Goal: Task Accomplishment & Management: Manage account settings

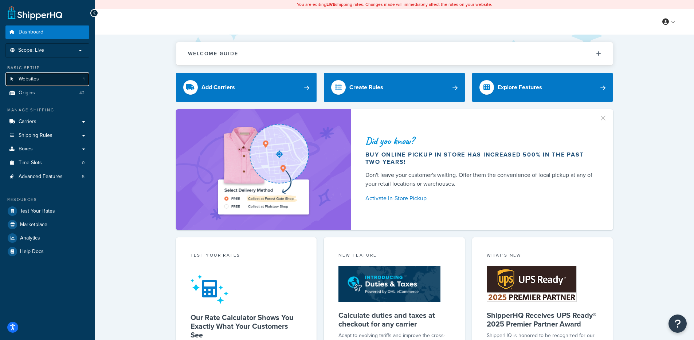
click at [69, 82] on link "Websites 1" at bounding box center [47, 79] width 84 height 13
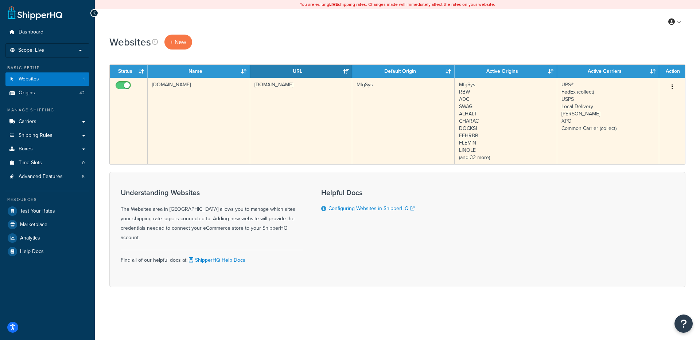
click at [181, 118] on td "www.rosebrand.com" at bounding box center [199, 121] width 102 height 86
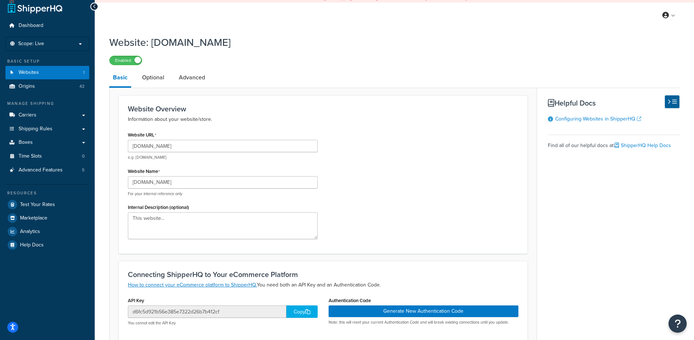
scroll to position [13, 0]
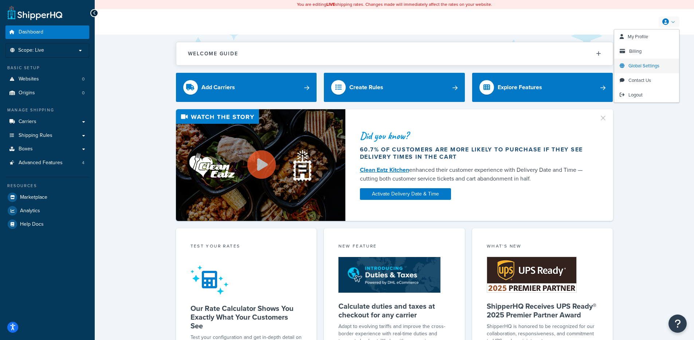
click at [652, 63] on span "Global Settings" at bounding box center [644, 65] width 31 height 7
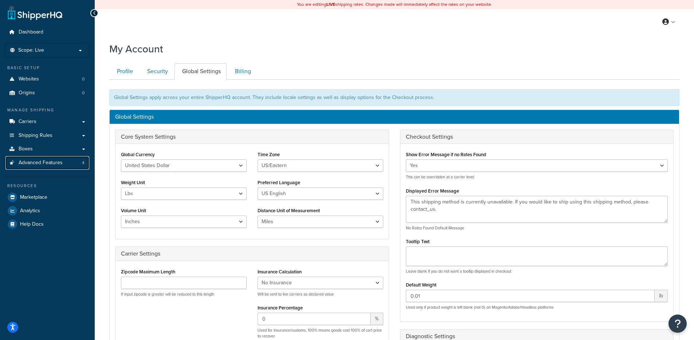
click at [55, 170] on ul "Manage Shipping Carriers Carriers All Carriers 3 Method Merging Rules 0 Custom …" at bounding box center [47, 169] width 84 height 124
click at [44, 168] on link "Advanced Features 4" at bounding box center [47, 162] width 84 height 13
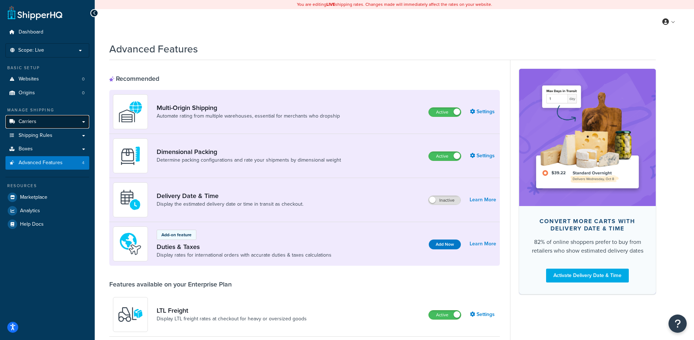
click at [42, 123] on link "Carriers" at bounding box center [47, 121] width 84 height 13
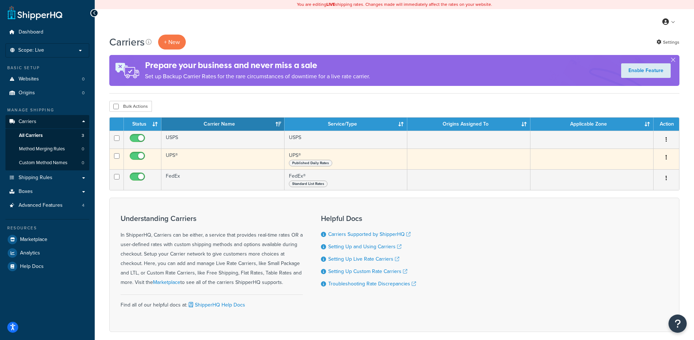
click at [240, 158] on td "UPS®" at bounding box center [222, 159] width 123 height 21
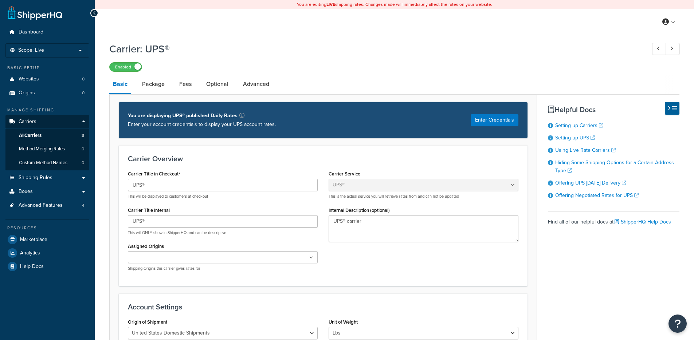
select select "ups"
click at [215, 89] on link "Optional" at bounding box center [218, 83] width 30 height 17
select select "business"
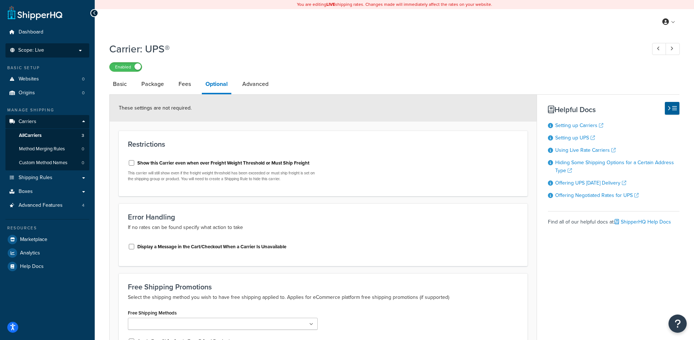
click at [75, 48] on p "Scope: Live" at bounding box center [47, 50] width 77 height 6
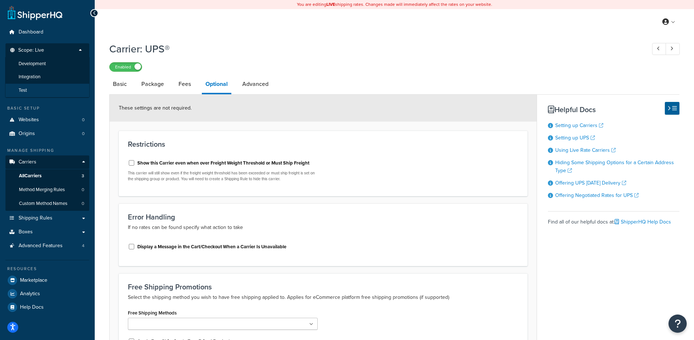
click at [66, 87] on li "Test" at bounding box center [47, 90] width 85 height 13
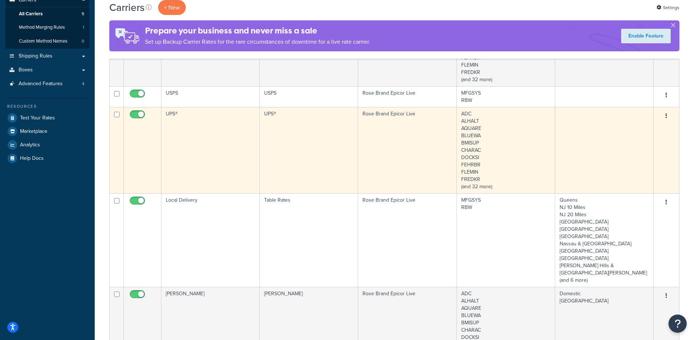
scroll to position [123, 0]
click at [208, 144] on td "UPS®" at bounding box center [210, 149] width 98 height 86
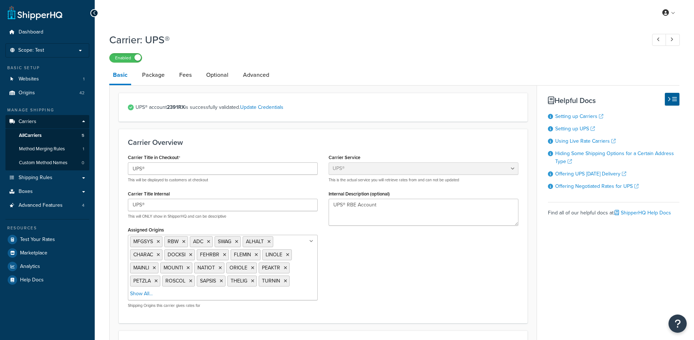
select select "ups"
select select "us"
select select "04"
click at [216, 80] on link "Optional" at bounding box center [218, 74] width 30 height 17
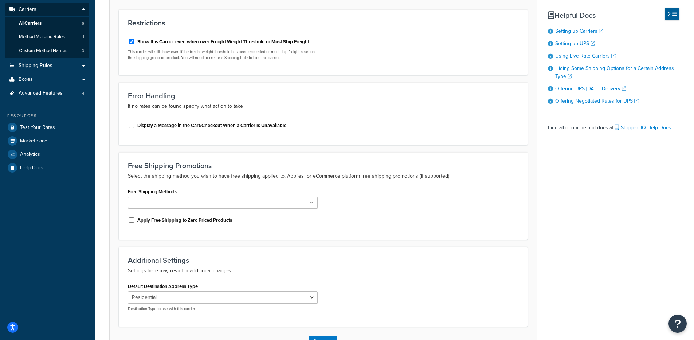
scroll to position [162, 0]
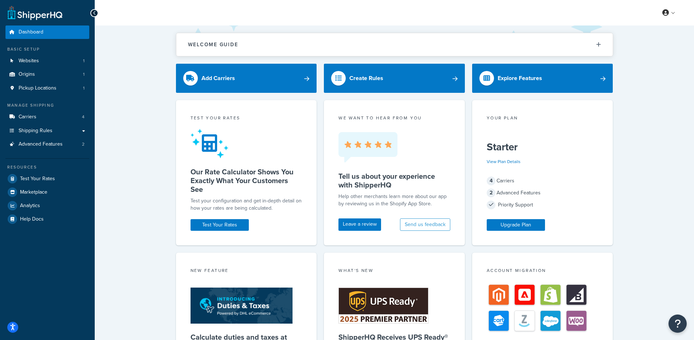
click at [163, 64] on div "Welcome Guide ShipperHQ: An Overview Carrier Setup Shipping Rules Overview Comm…" at bounding box center [394, 303] width 599 height 555
click at [172, 53] on div "Welcome Guide ShipperHQ: An Overview Carrier Setup Shipping Rules Overview Comm…" at bounding box center [394, 303] width 599 height 555
drag, startPoint x: 156, startPoint y: 55, endPoint x: 183, endPoint y: 44, distance: 28.6
click at [183, 44] on div "Welcome Guide ShipperHQ: An Overview Carrier Setup Shipping Rules Overview Comm…" at bounding box center [394, 303] width 599 height 555
click at [167, 44] on div "Welcome Guide ShipperHQ: An Overview Carrier Setup Shipping Rules Overview Comm…" at bounding box center [394, 303] width 599 height 555
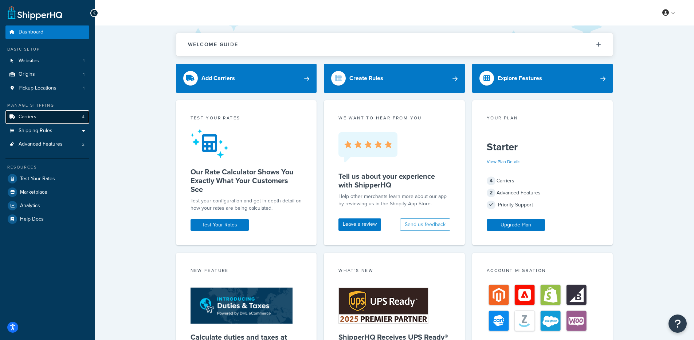
click at [65, 117] on link "Carriers 4" at bounding box center [47, 116] width 84 height 13
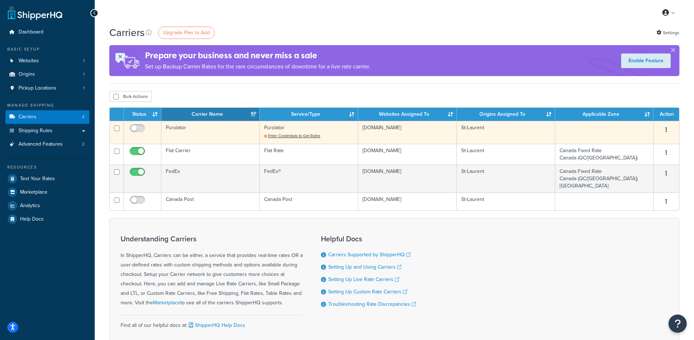
click at [227, 132] on td "Purolator" at bounding box center [210, 132] width 98 height 23
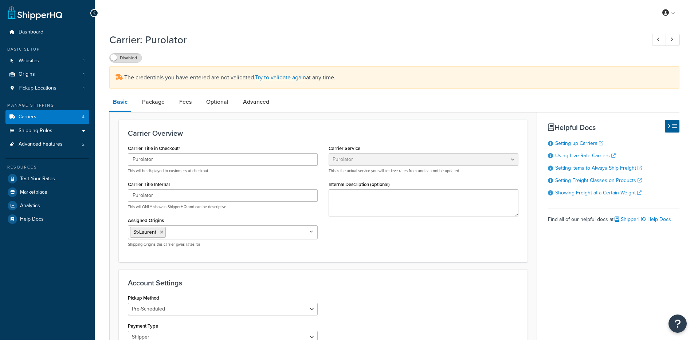
select select "purolator"
select select "PRE_SCHEDULED"
click at [51, 74] on link "Origins 1" at bounding box center [47, 74] width 84 height 13
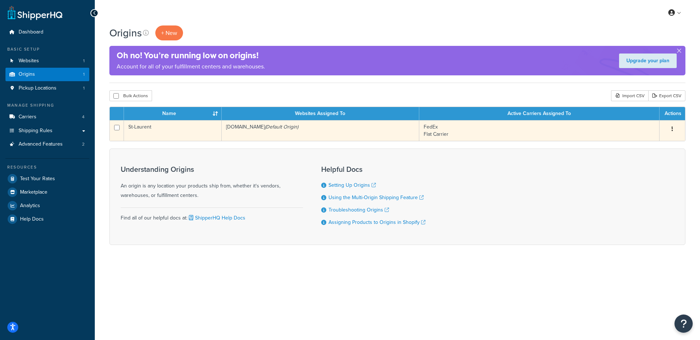
click at [258, 129] on td "[DOMAIN_NAME] (Default Origin)" at bounding box center [320, 130] width 197 height 21
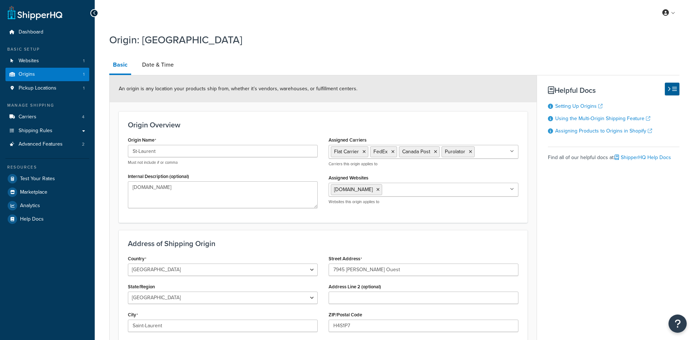
select select "1039"
select select "71"
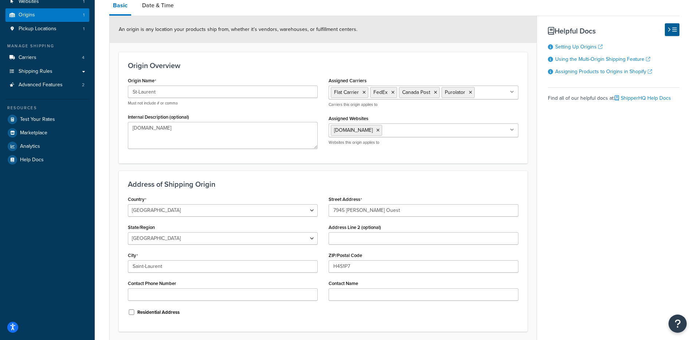
scroll to position [59, 0]
